Goal: Task Accomplishment & Management: Complete application form

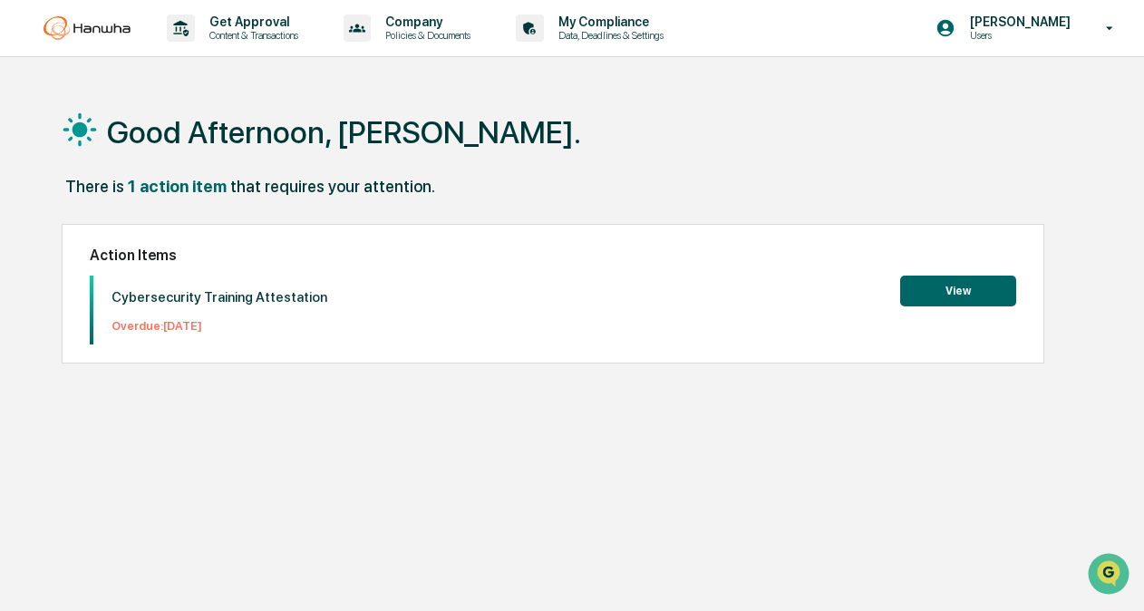
click at [925, 290] on button "View" at bounding box center [958, 291] width 116 height 31
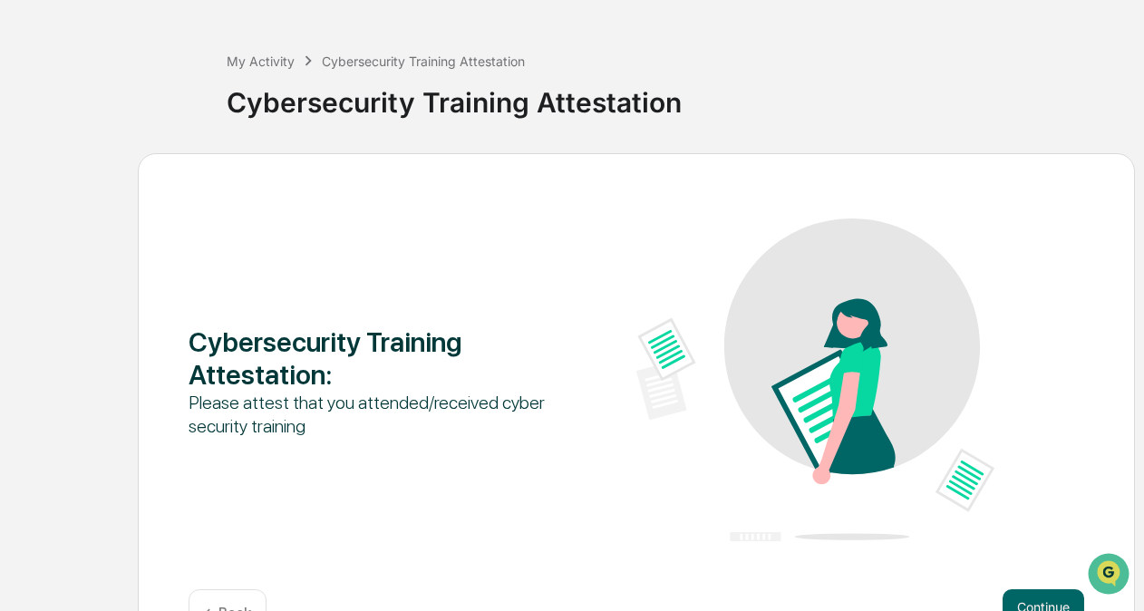
scroll to position [120, 0]
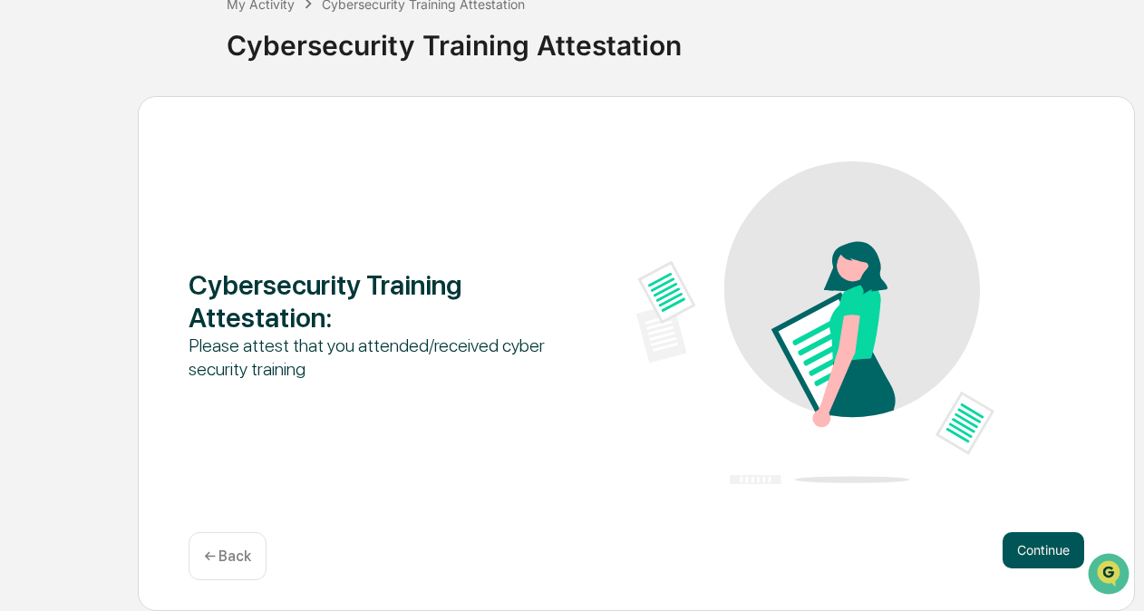
click at [1052, 557] on button "Continue" at bounding box center [1043, 550] width 82 height 36
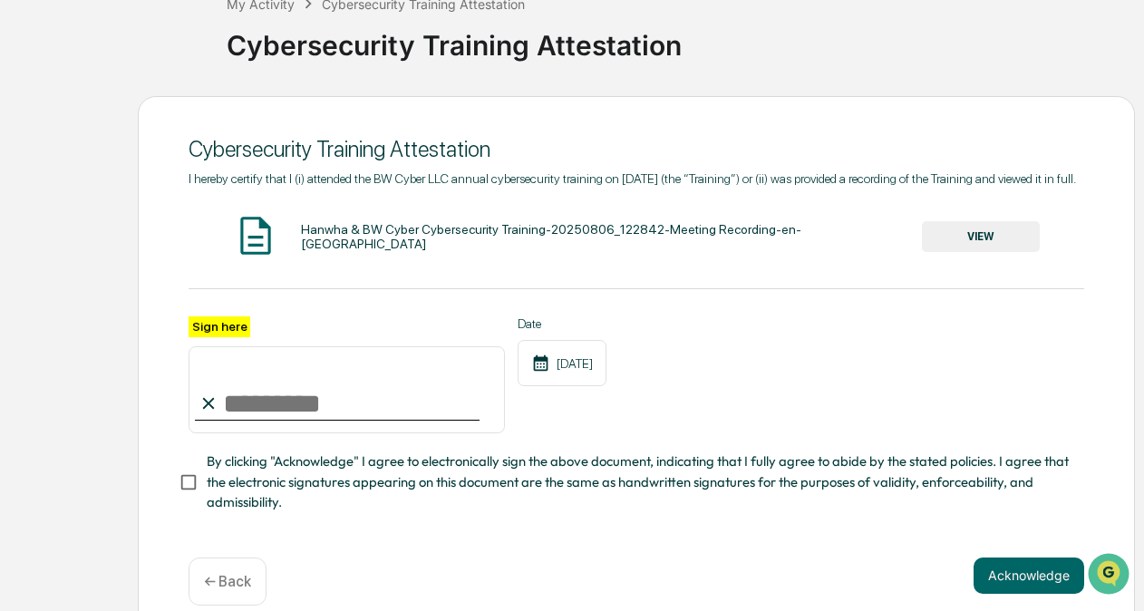
click at [279, 430] on input "Sign here" at bounding box center [347, 389] width 316 height 87
click at [978, 249] on button "VIEW" at bounding box center [981, 236] width 118 height 31
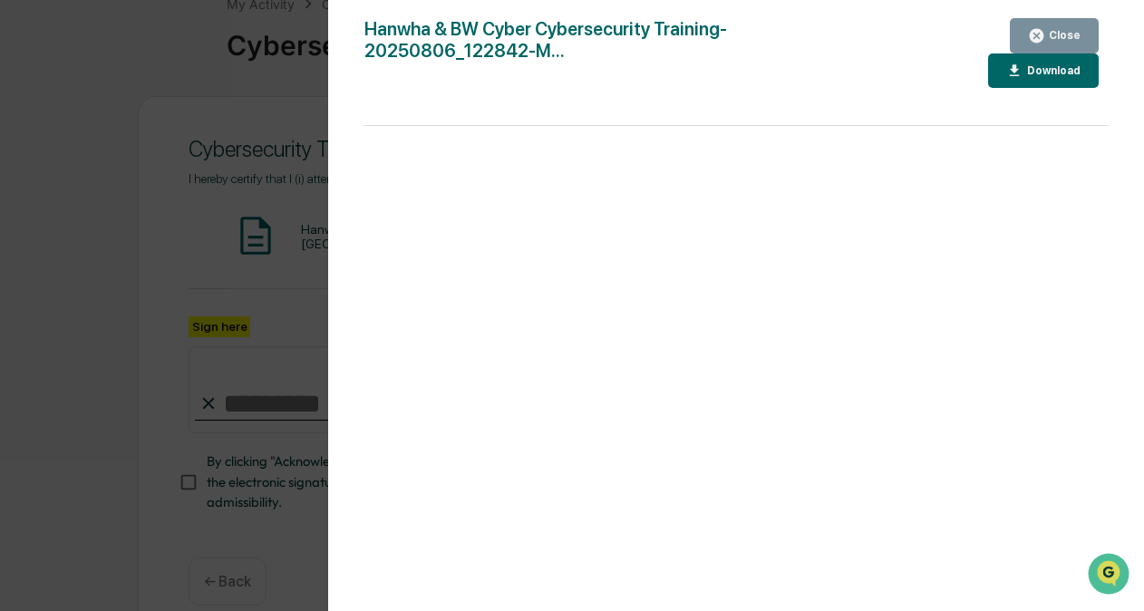
click at [1041, 26] on button "Close" at bounding box center [1054, 35] width 89 height 35
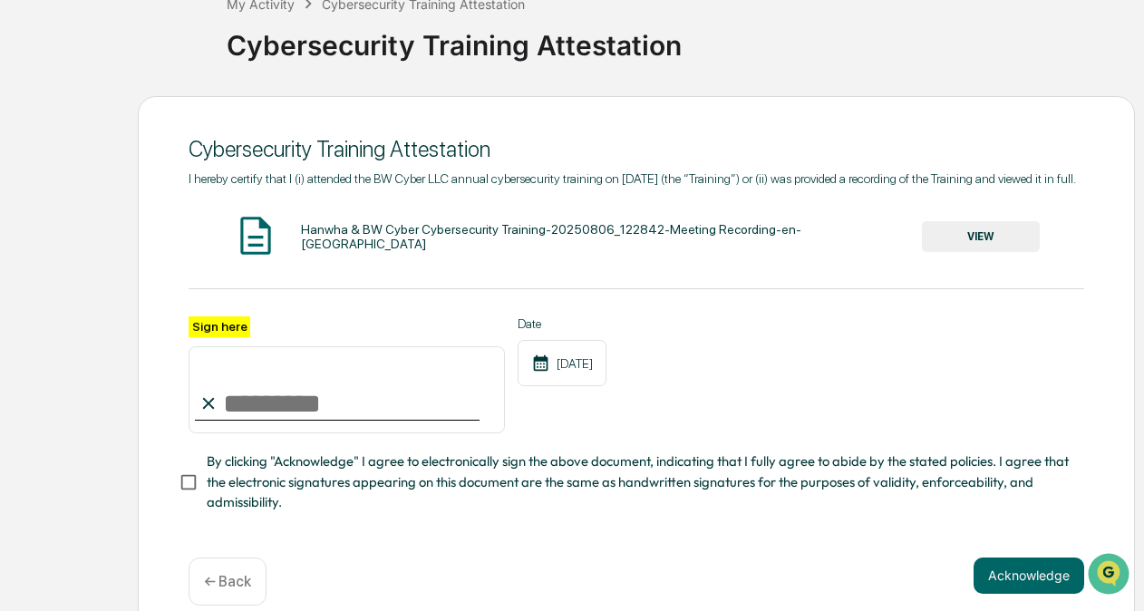
click at [328, 431] on input "Sign here" at bounding box center [347, 389] width 316 height 87
type input "**********"
click at [732, 434] on div "**********" at bounding box center [637, 375] width 896 height 118
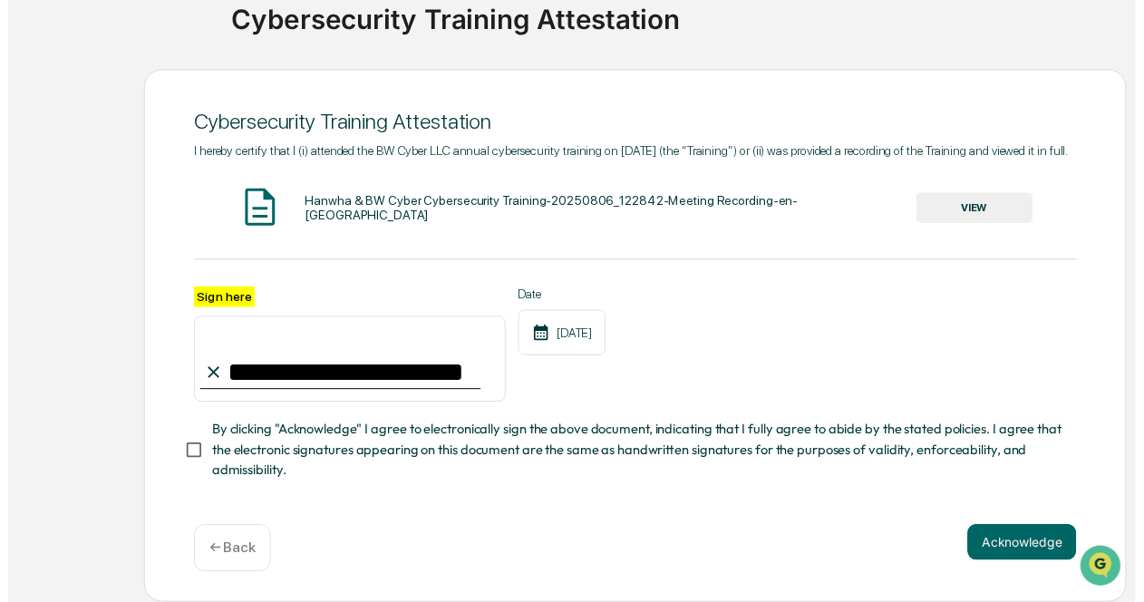
scroll to position [167, 0]
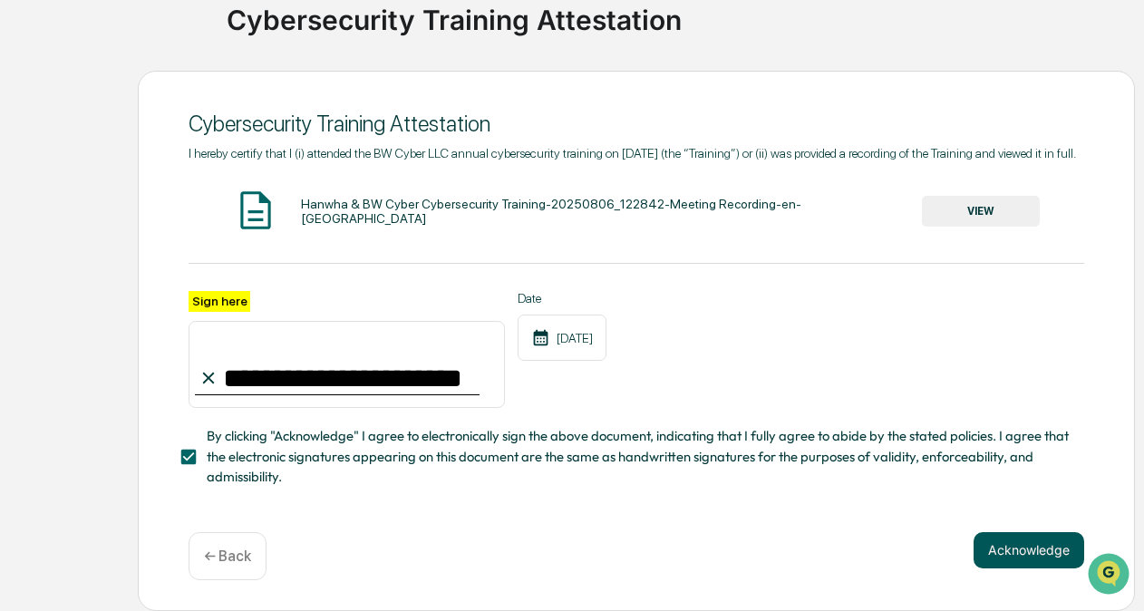
click at [1060, 563] on button "Acknowledge" at bounding box center [1028, 550] width 111 height 36
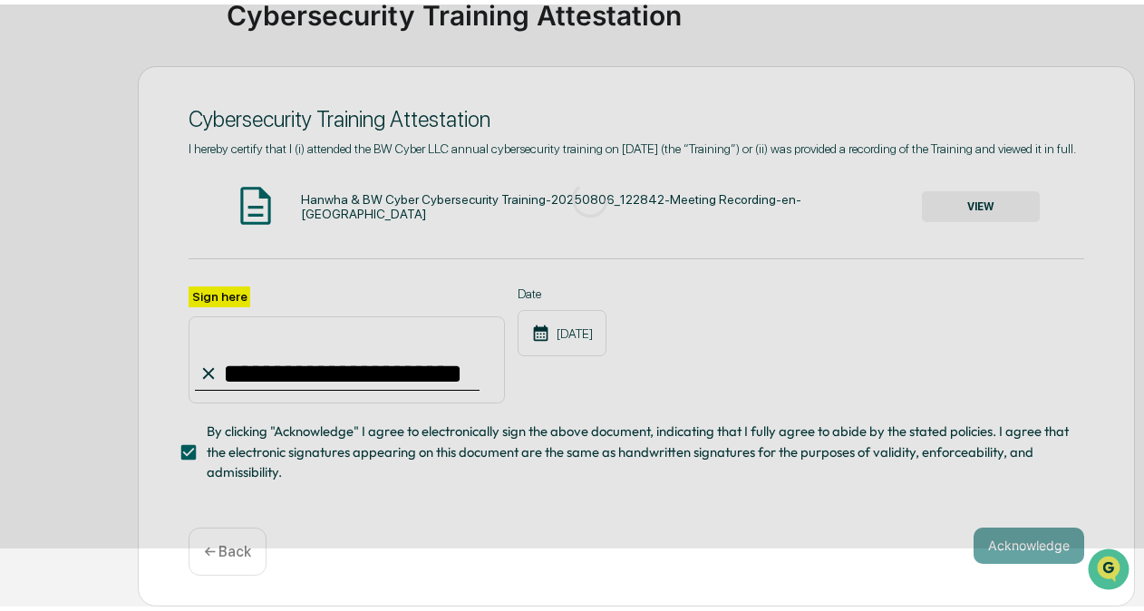
scroll to position [120, 0]
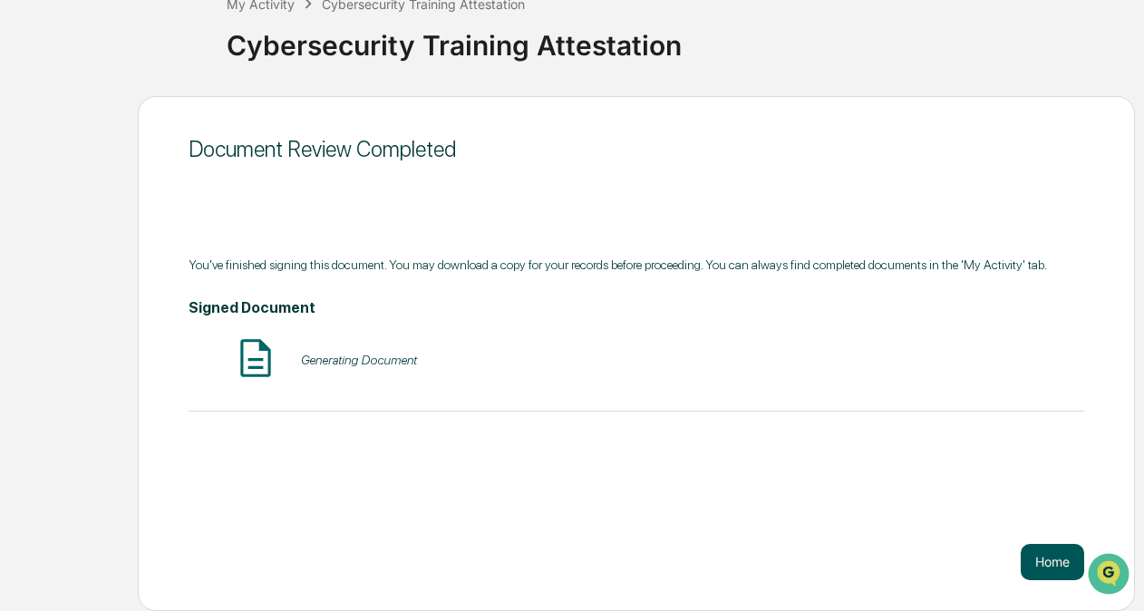
click at [1046, 560] on button "Home" at bounding box center [1052, 562] width 63 height 36
